Goal: Task Accomplishment & Management: Complete application form

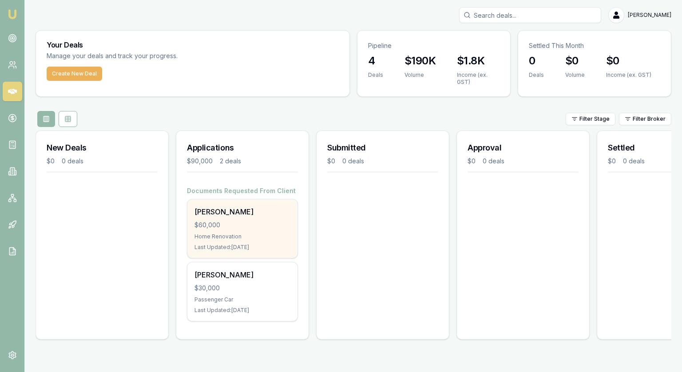
click at [236, 225] on div "$60,000" at bounding box center [242, 225] width 96 height 9
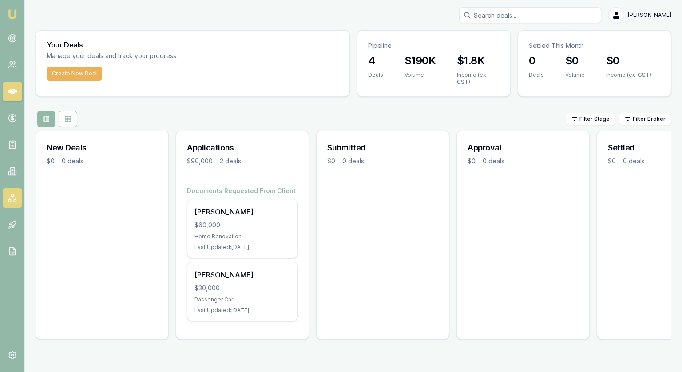
click at [11, 198] on icon at bounding box center [12, 197] width 9 height 9
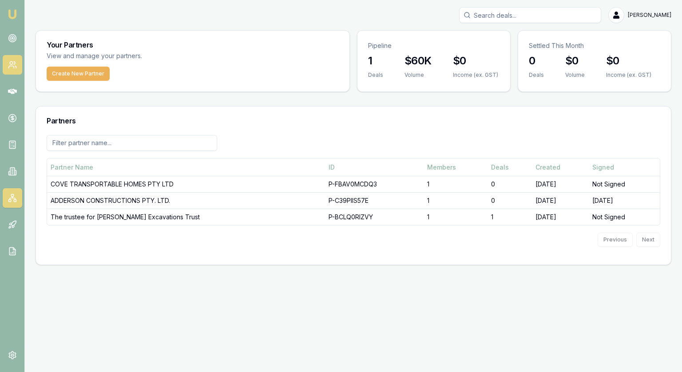
click at [12, 65] on icon at bounding box center [12, 64] width 9 height 9
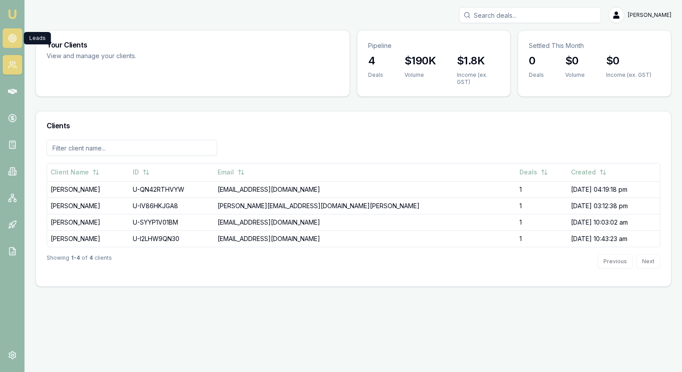
click at [13, 35] on circle at bounding box center [12, 39] width 8 height 8
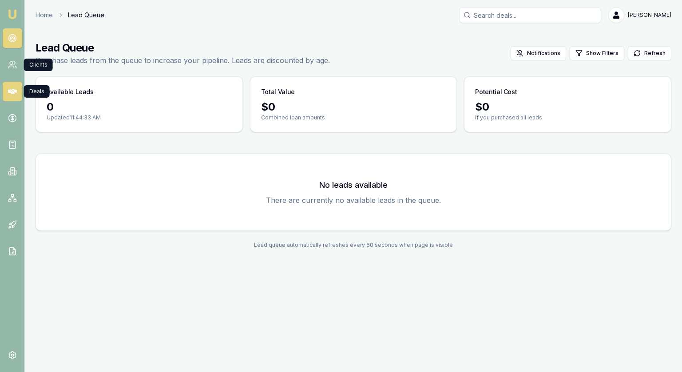
click at [21, 91] on link at bounding box center [13, 92] width 20 height 20
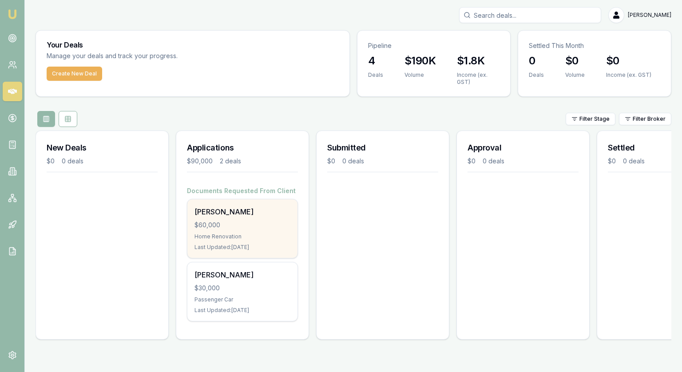
click at [258, 227] on div "$60,000" at bounding box center [242, 225] width 96 height 9
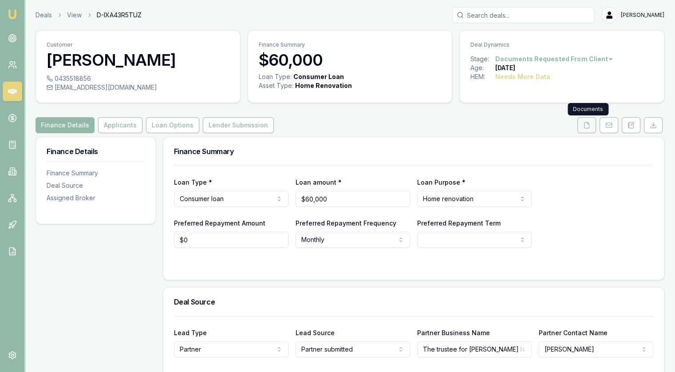
click at [591, 131] on button at bounding box center [586, 125] width 19 height 16
click at [126, 130] on button "Applicants" at bounding box center [120, 125] width 44 height 16
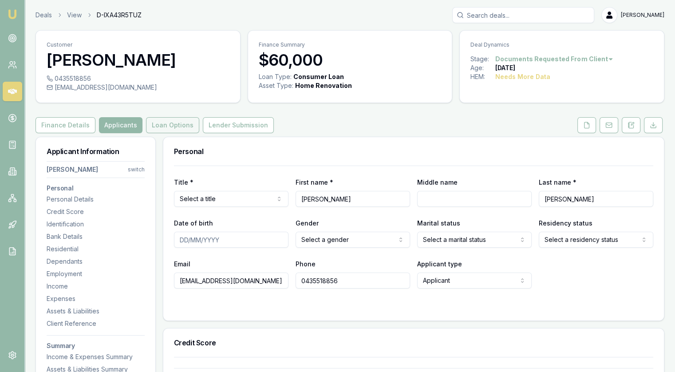
click at [179, 124] on button "Loan Options" at bounding box center [172, 125] width 53 height 16
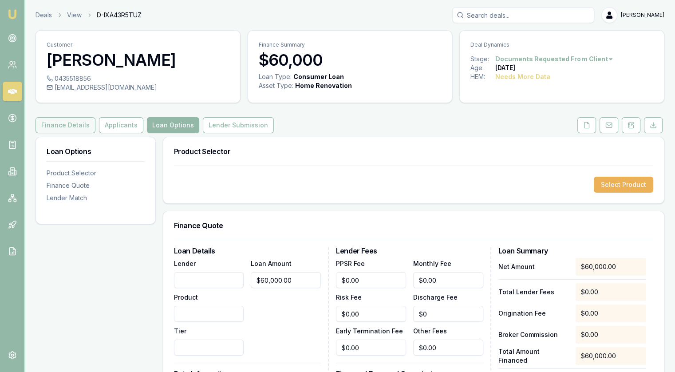
click at [62, 127] on button "Finance Details" at bounding box center [65, 125] width 60 height 16
